Goal: Obtain resource: Download file/media

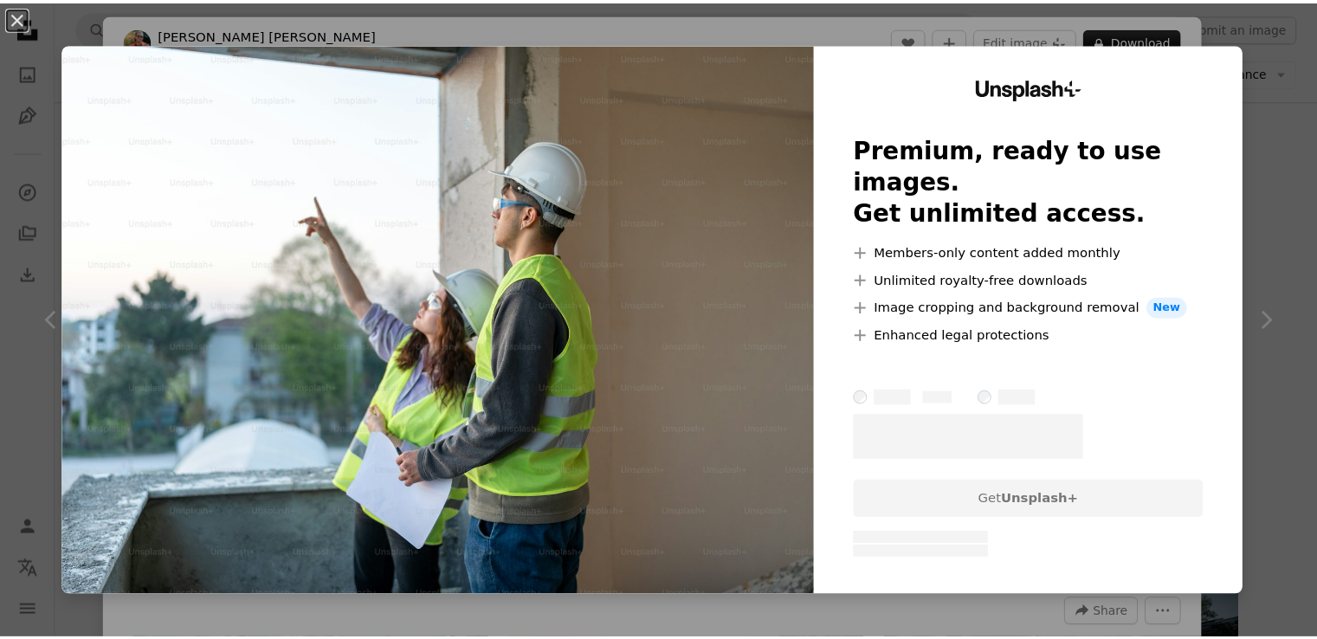
scroll to position [1992, 0]
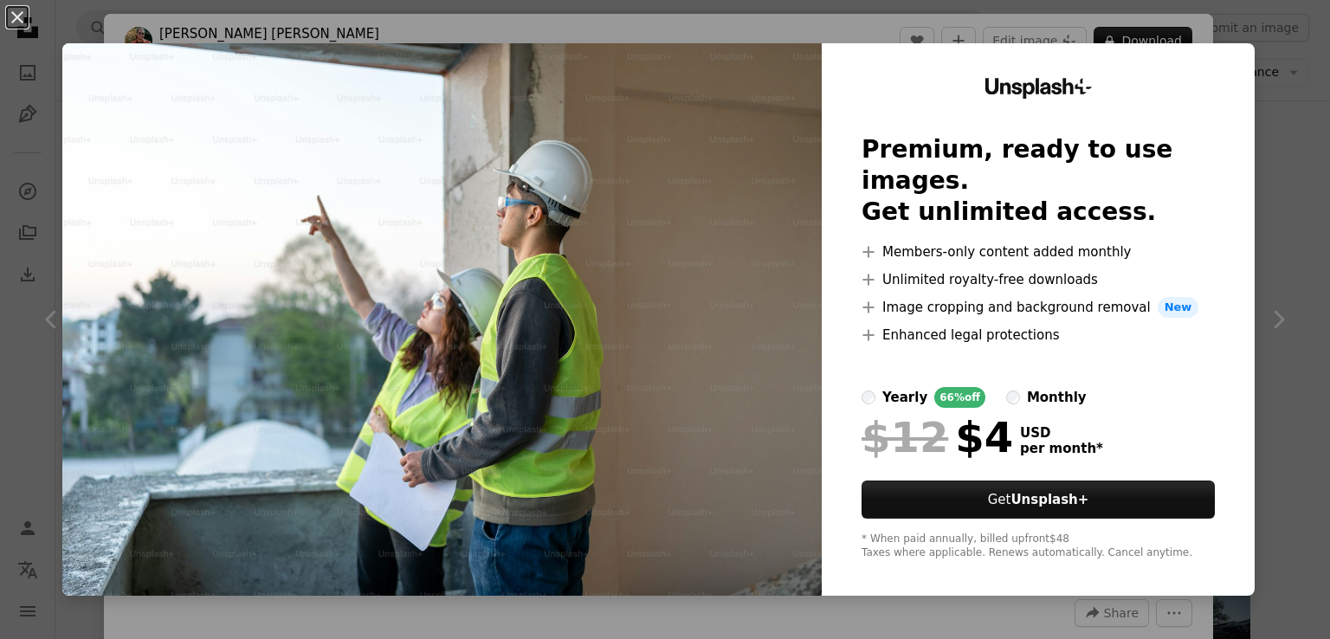
click at [762, 337] on img at bounding box center [441, 319] width 759 height 552
click at [674, 166] on img at bounding box center [441, 319] width 759 height 552
click at [8, 8] on button "An X shape" at bounding box center [17, 17] width 21 height 21
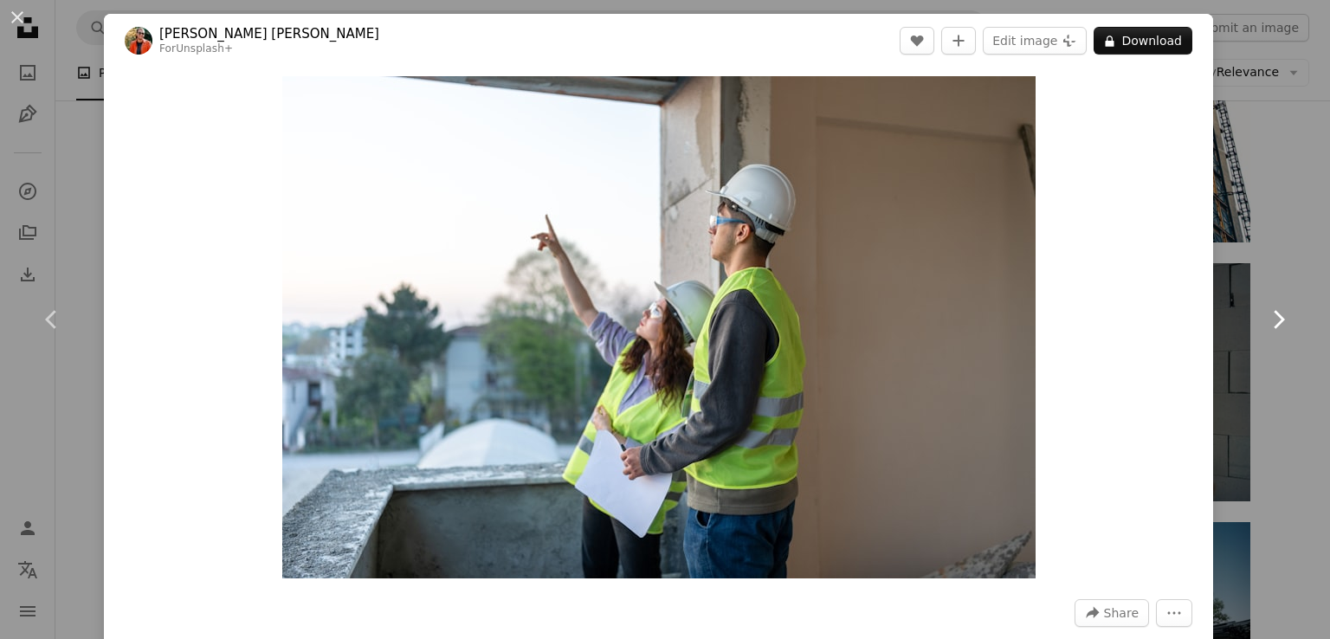
click at [1269, 313] on icon "Chevron right" at bounding box center [1278, 320] width 28 height 28
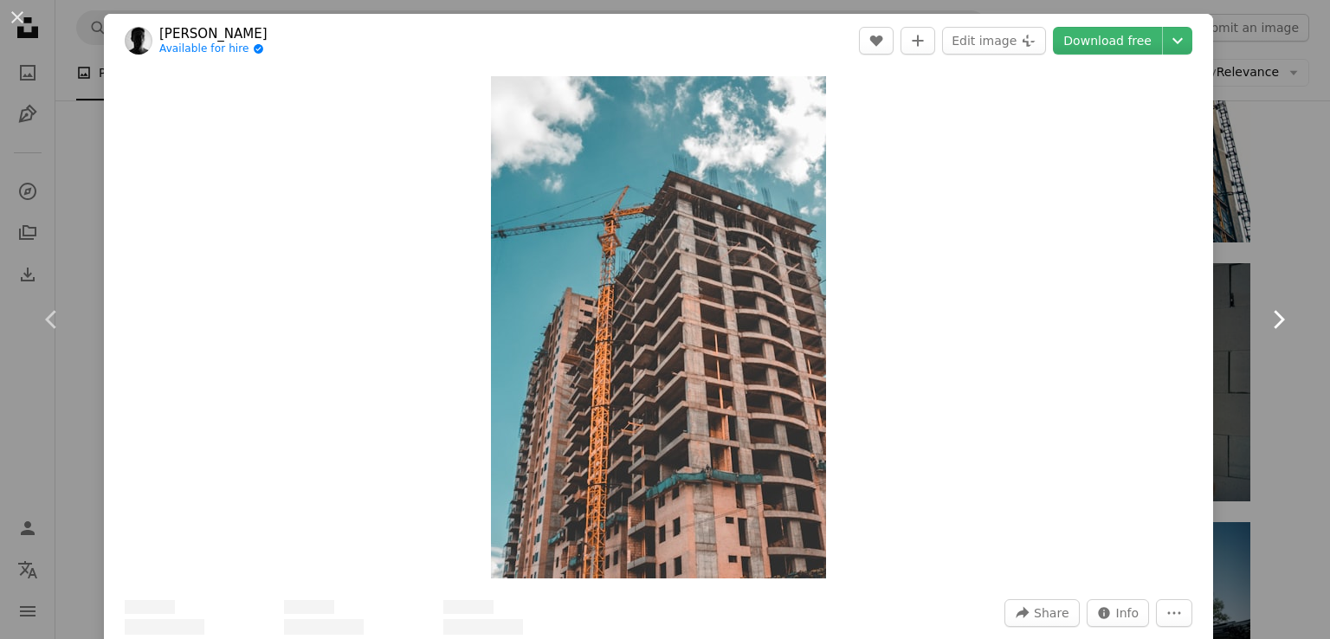
click at [1268, 313] on icon "Chevron right" at bounding box center [1278, 320] width 28 height 28
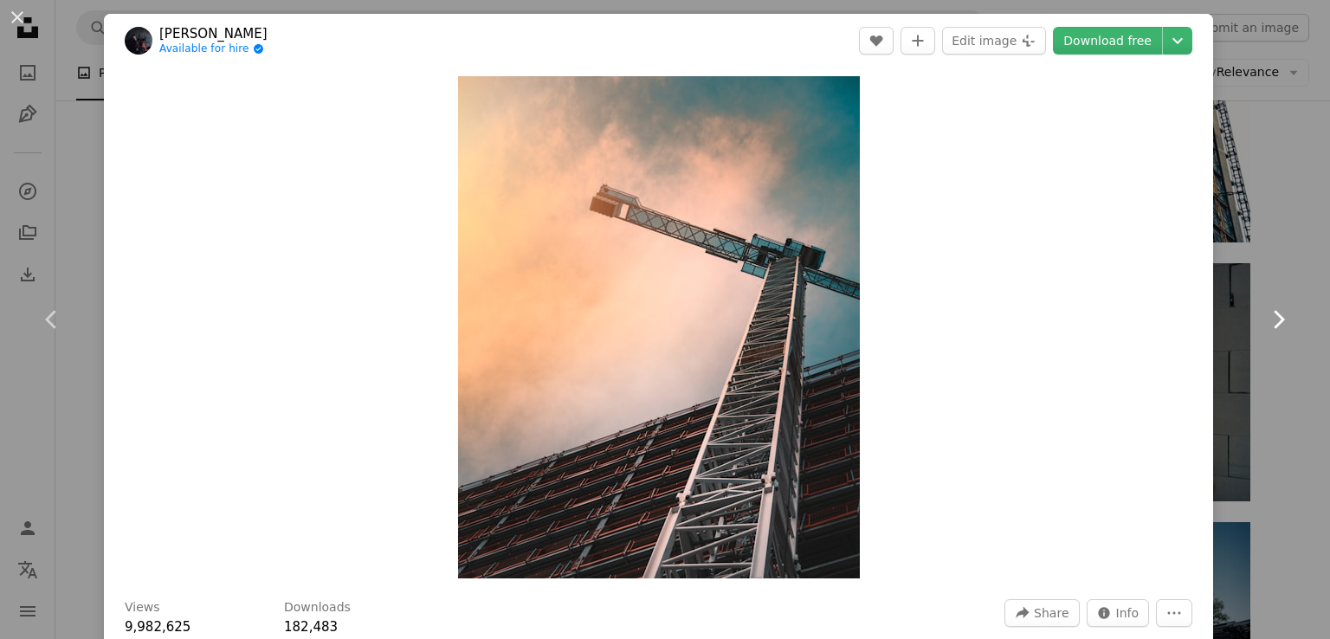
click at [1264, 313] on icon "Chevron right" at bounding box center [1278, 320] width 28 height 28
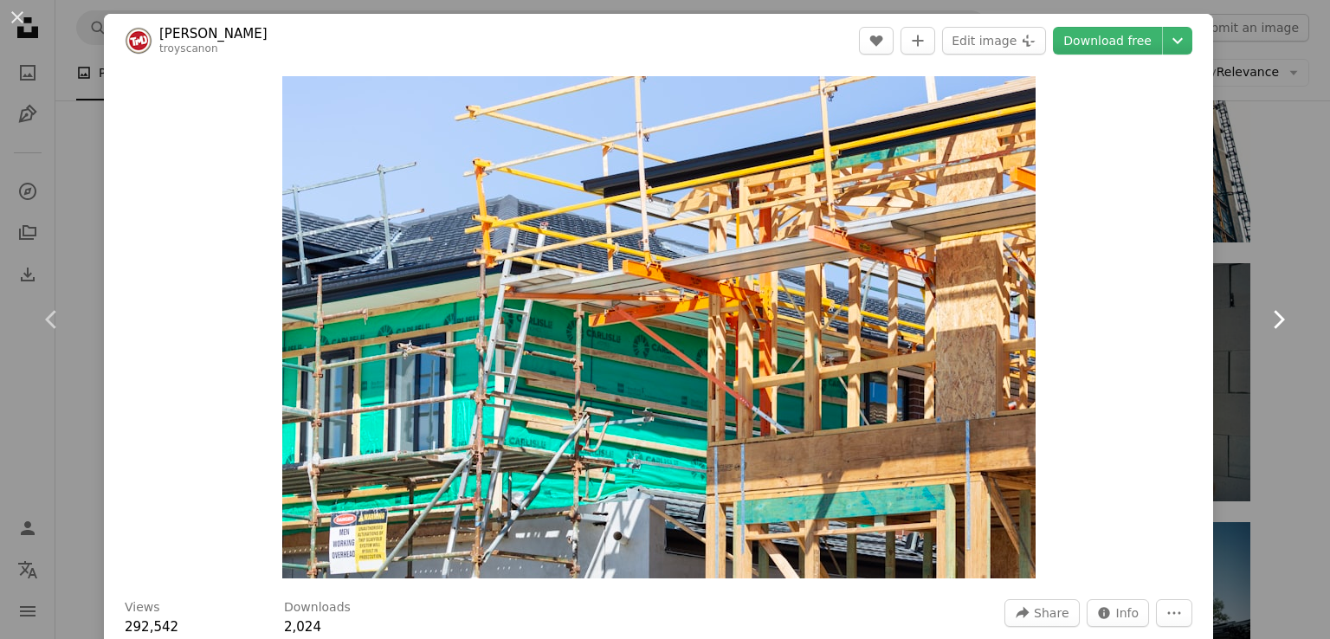
click at [1264, 313] on icon "Chevron right" at bounding box center [1278, 320] width 28 height 28
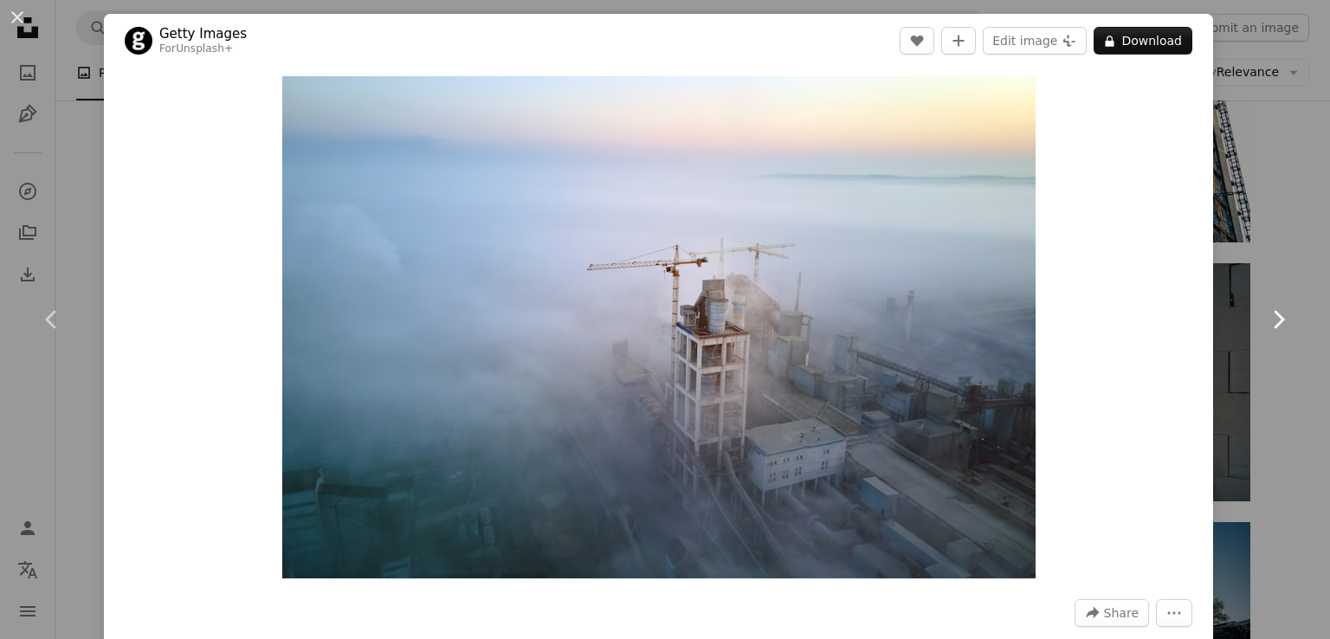
click at [1264, 313] on icon "Chevron right" at bounding box center [1278, 320] width 28 height 28
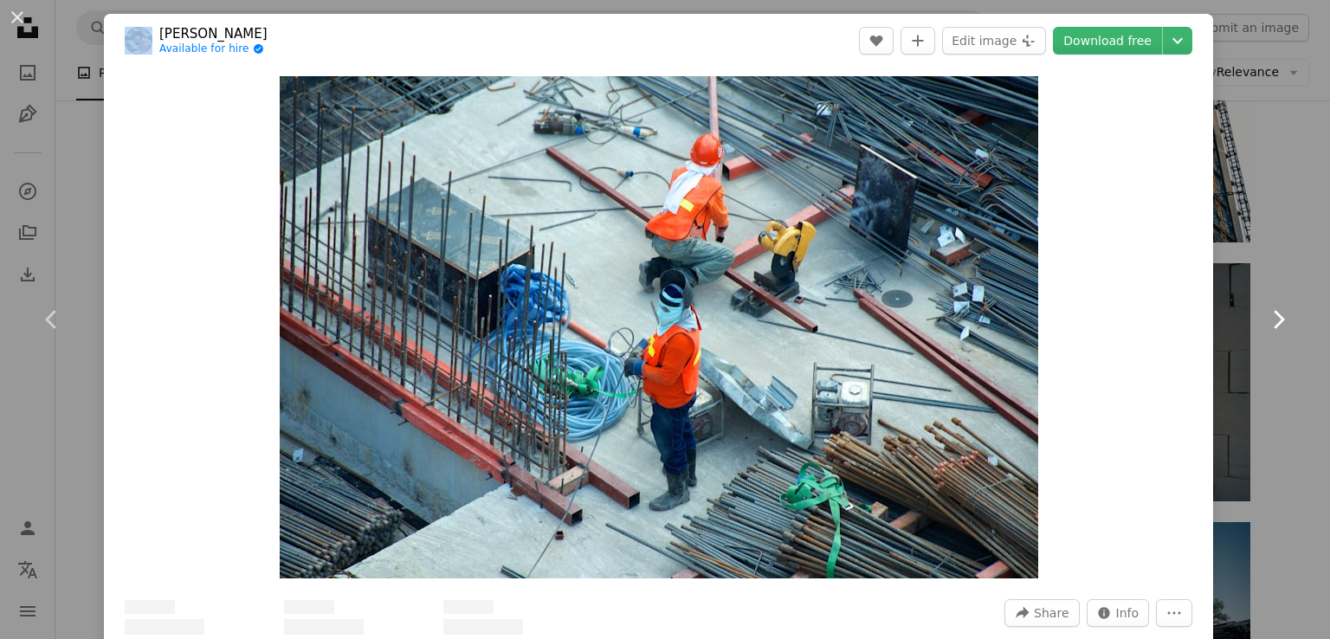
click at [1264, 313] on icon "Chevron right" at bounding box center [1278, 320] width 28 height 28
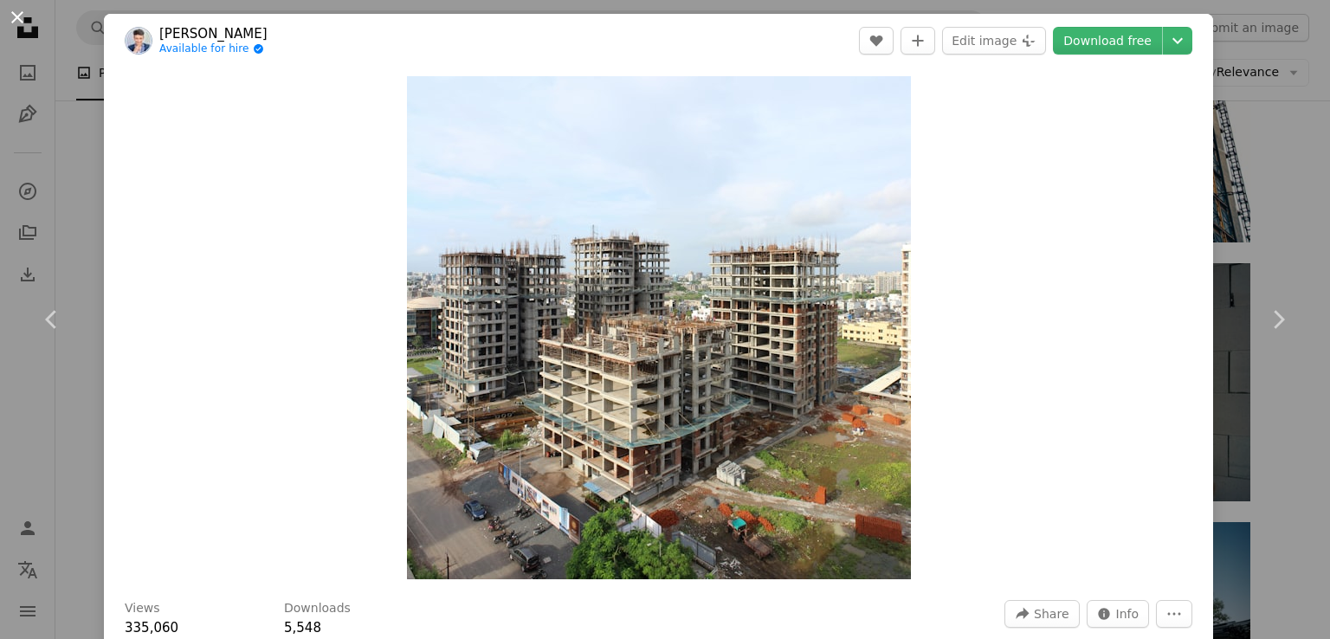
click at [13, 8] on button "An X shape" at bounding box center [17, 17] width 21 height 21
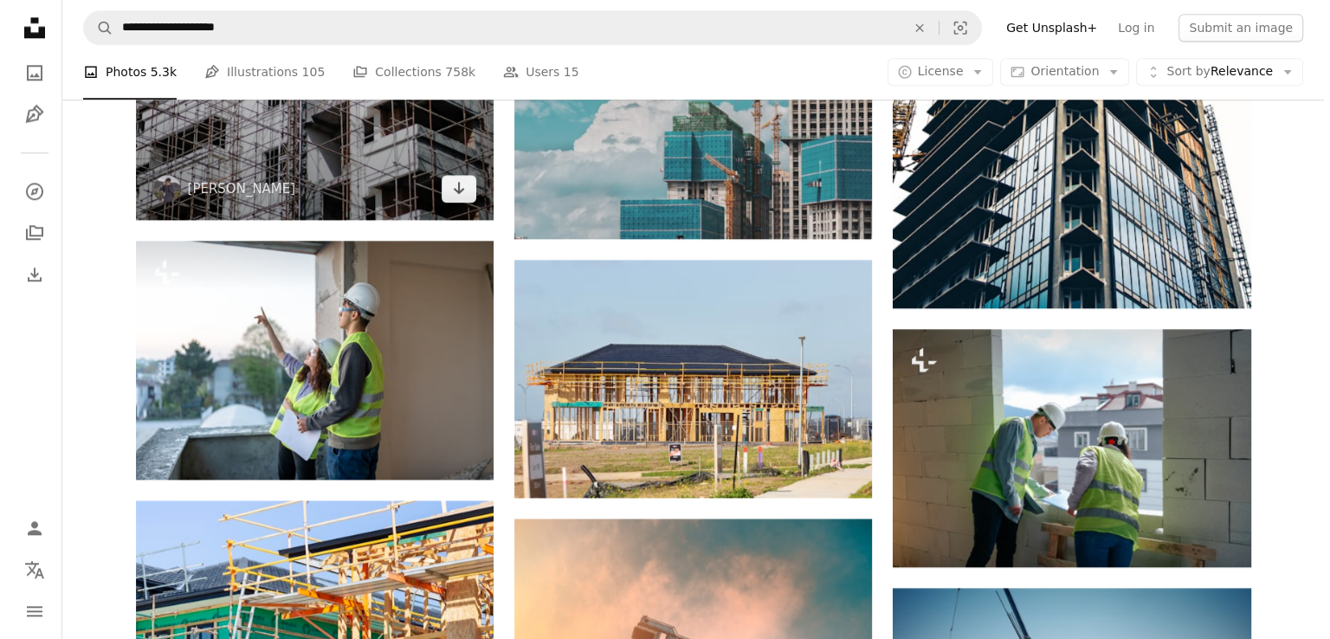
scroll to position [1955, 0]
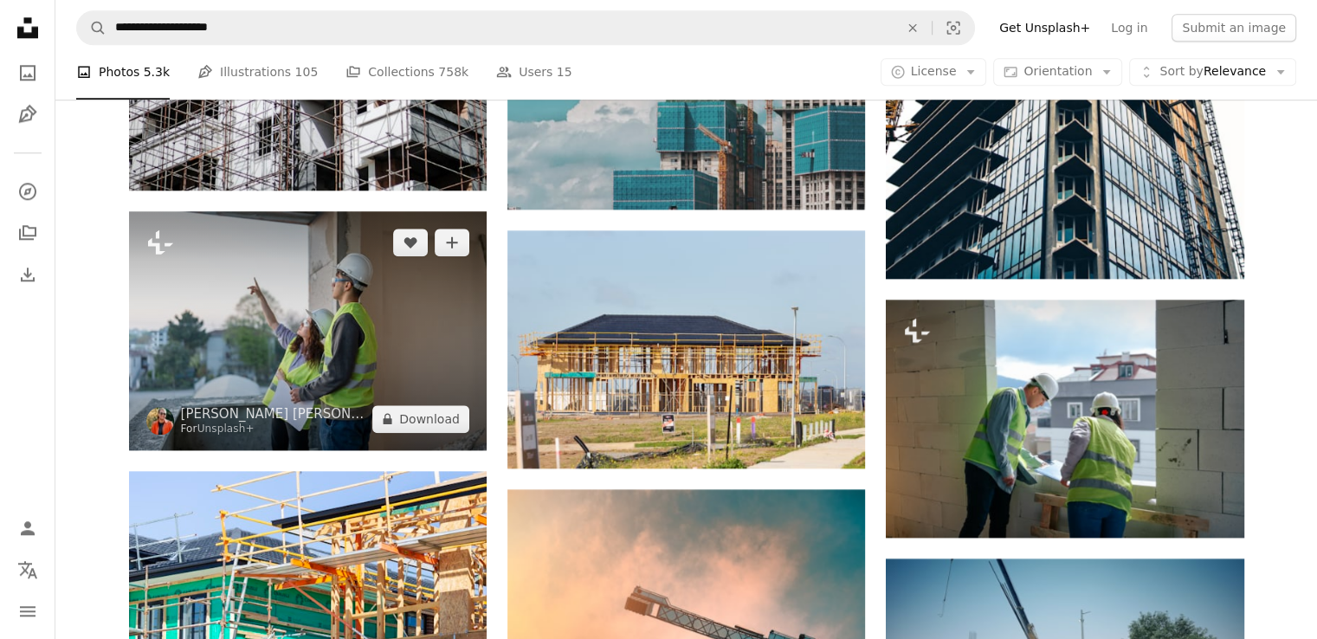
click at [245, 351] on img at bounding box center [308, 330] width 358 height 238
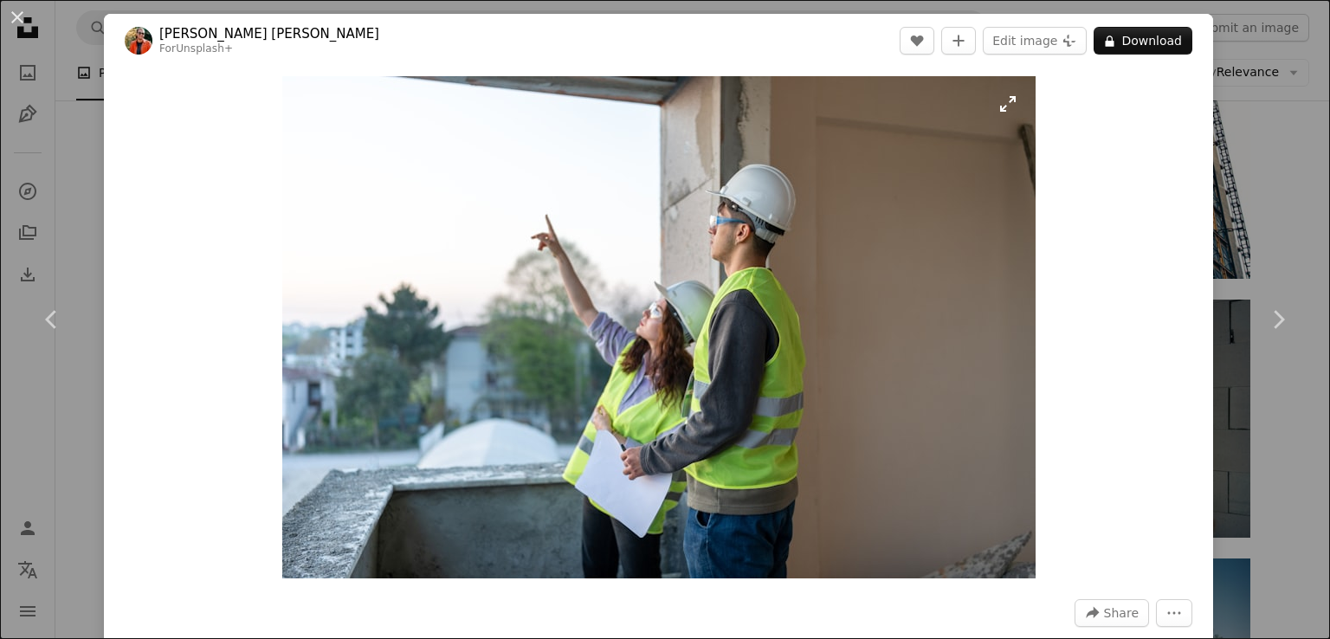
click at [1004, 98] on img "Zoom in on this image" at bounding box center [658, 327] width 753 height 502
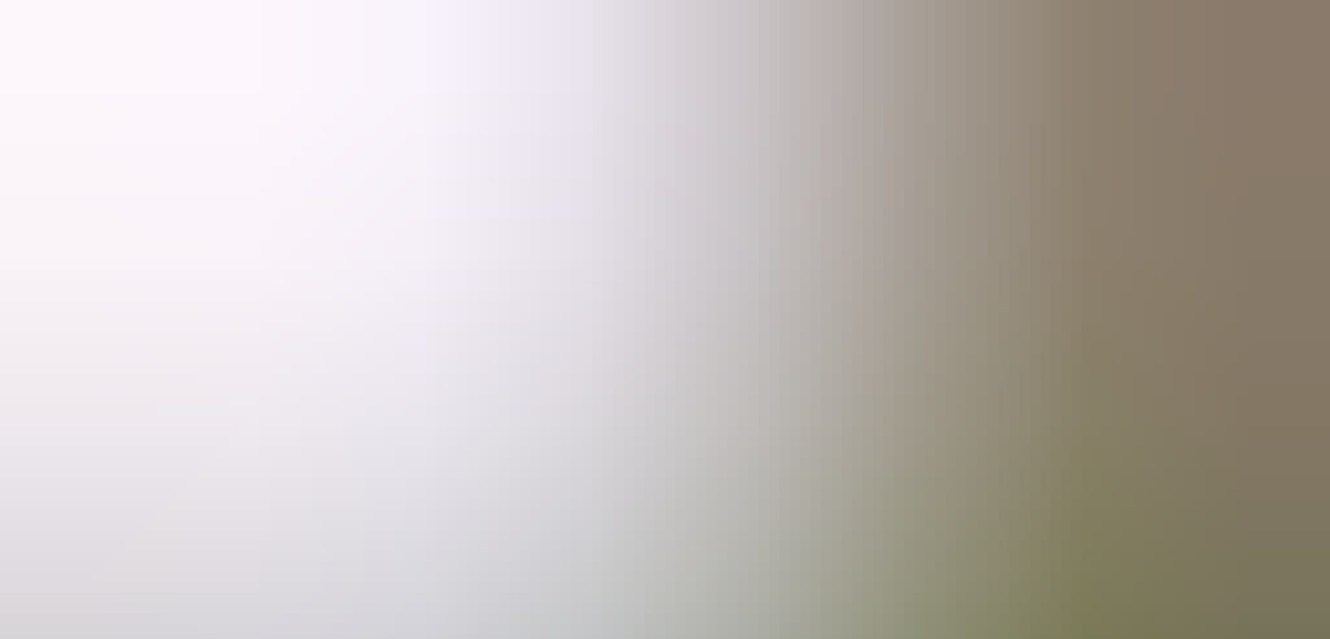
scroll to position [115, 0]
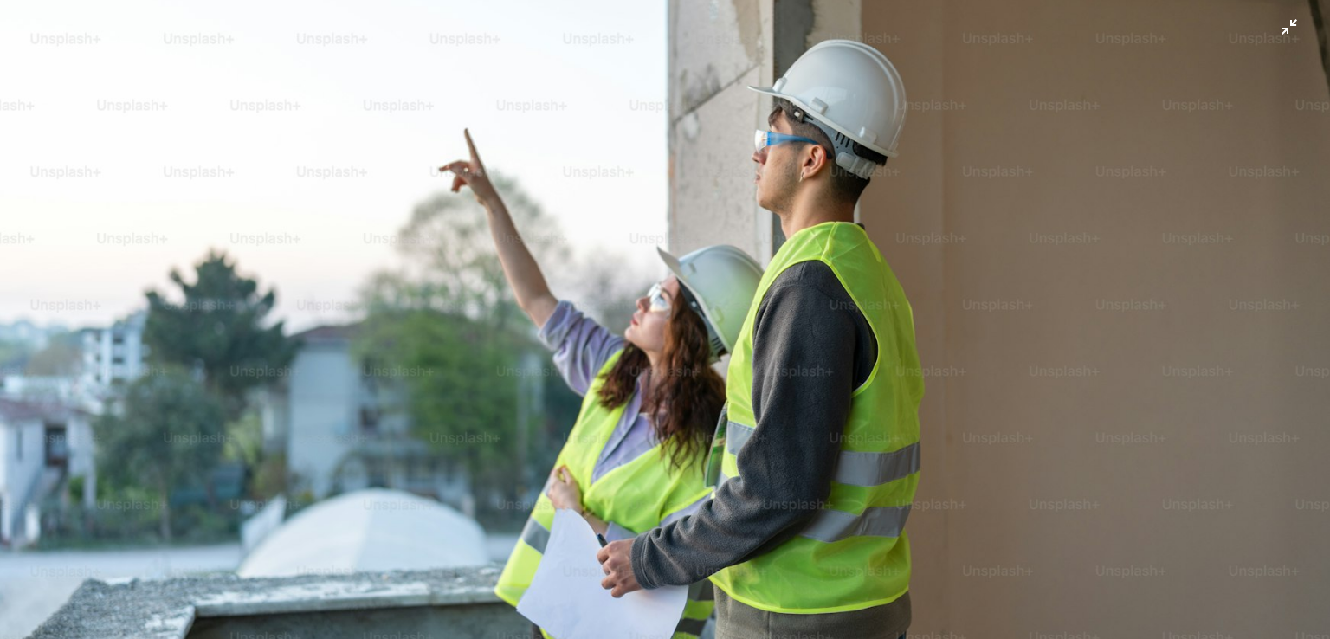
click at [1275, 29] on img "Zoom out on this image" at bounding box center [665, 328] width 1332 height 888
